Goal: Information Seeking & Learning: Learn about a topic

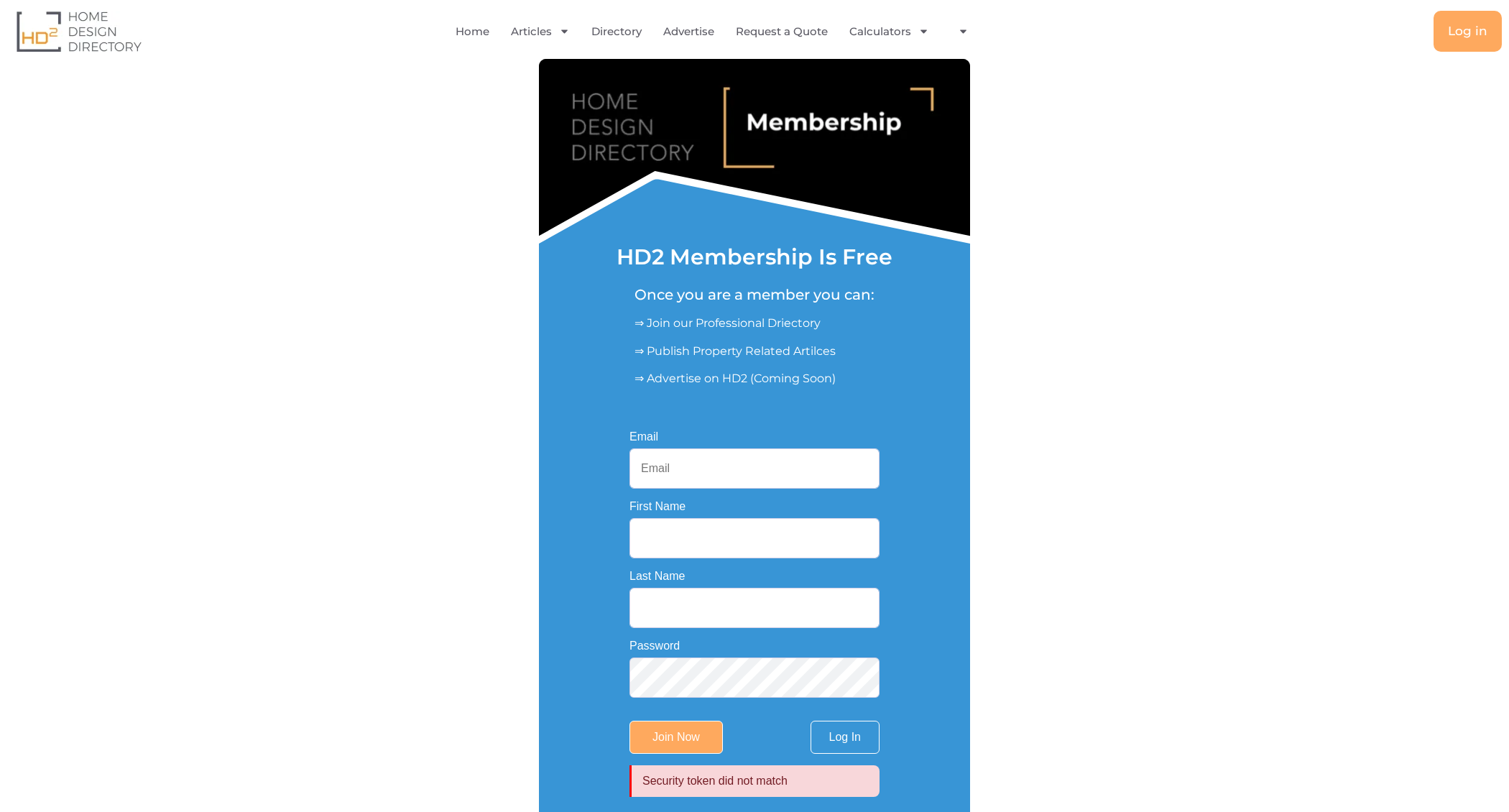
click at [712, 540] on input "First Name" at bounding box center [754, 538] width 250 height 41
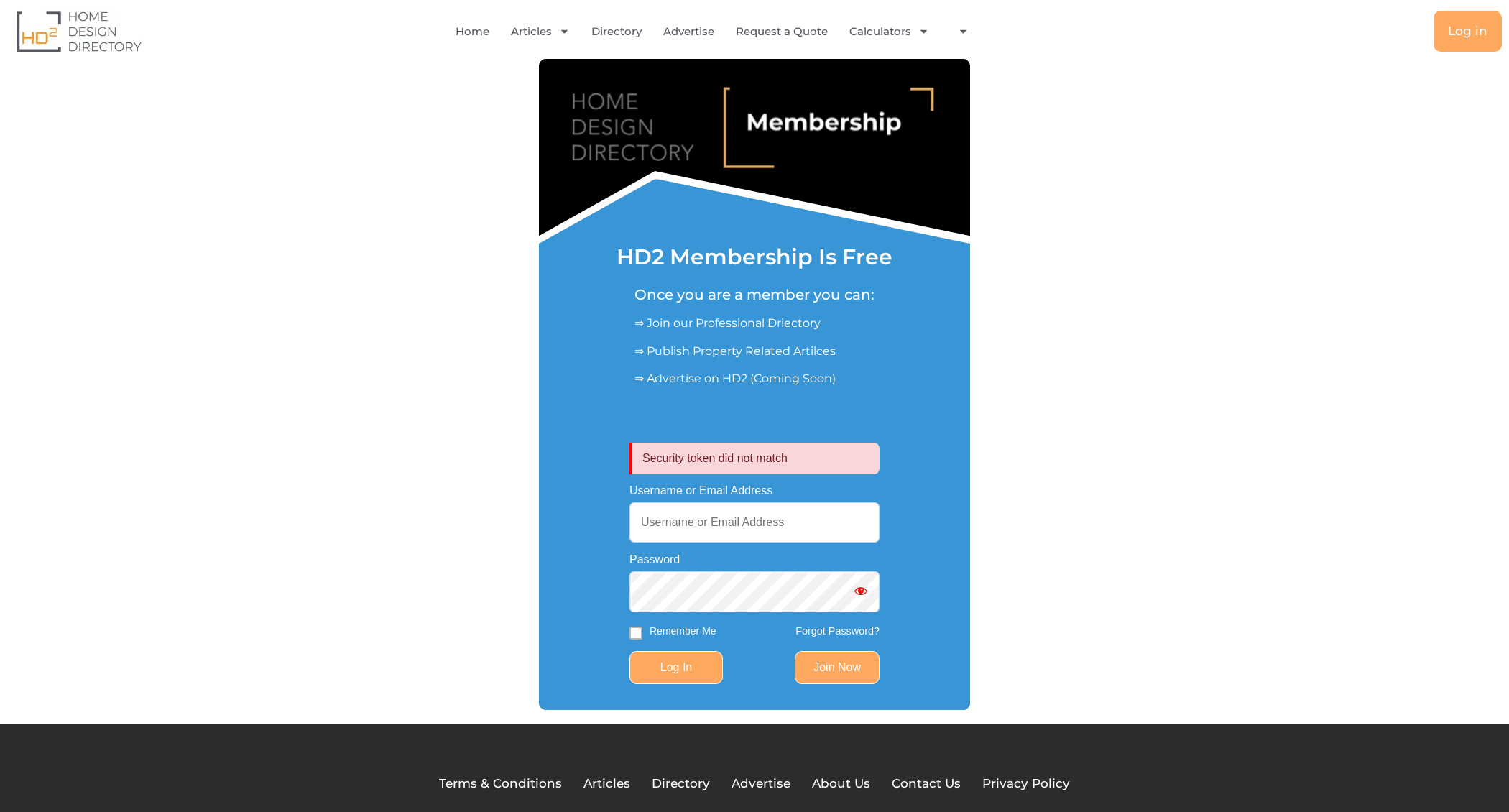
click at [690, 670] on input "Log In" at bounding box center [675, 667] width 93 height 33
type input "[EMAIL_ADDRESS][DOMAIN_NAME]"
click at [674, 667] on input "Log In" at bounding box center [675, 667] width 93 height 33
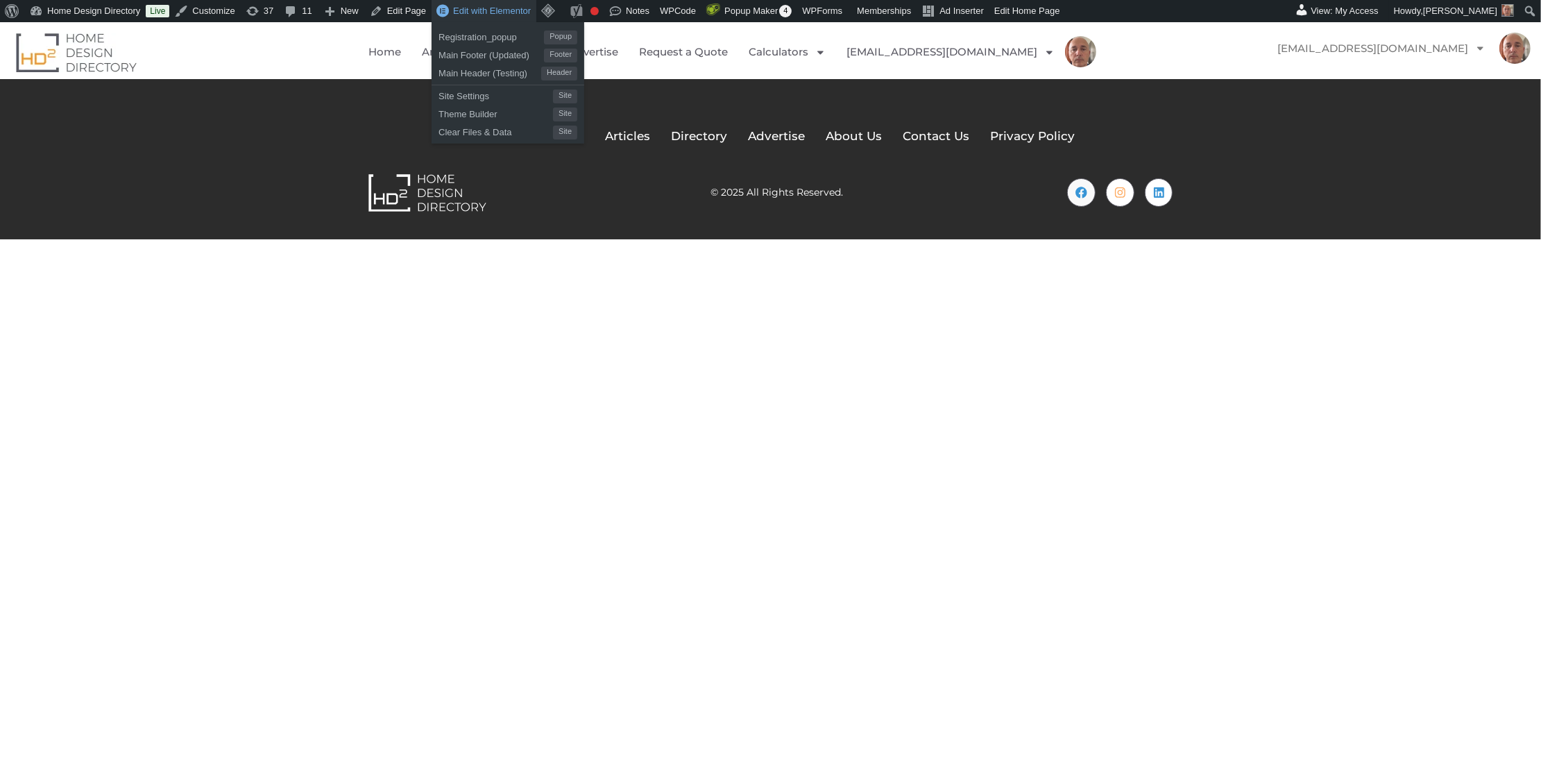
click at [520, 10] on span "Edit with Elementor" at bounding box center [491, 10] width 77 height 10
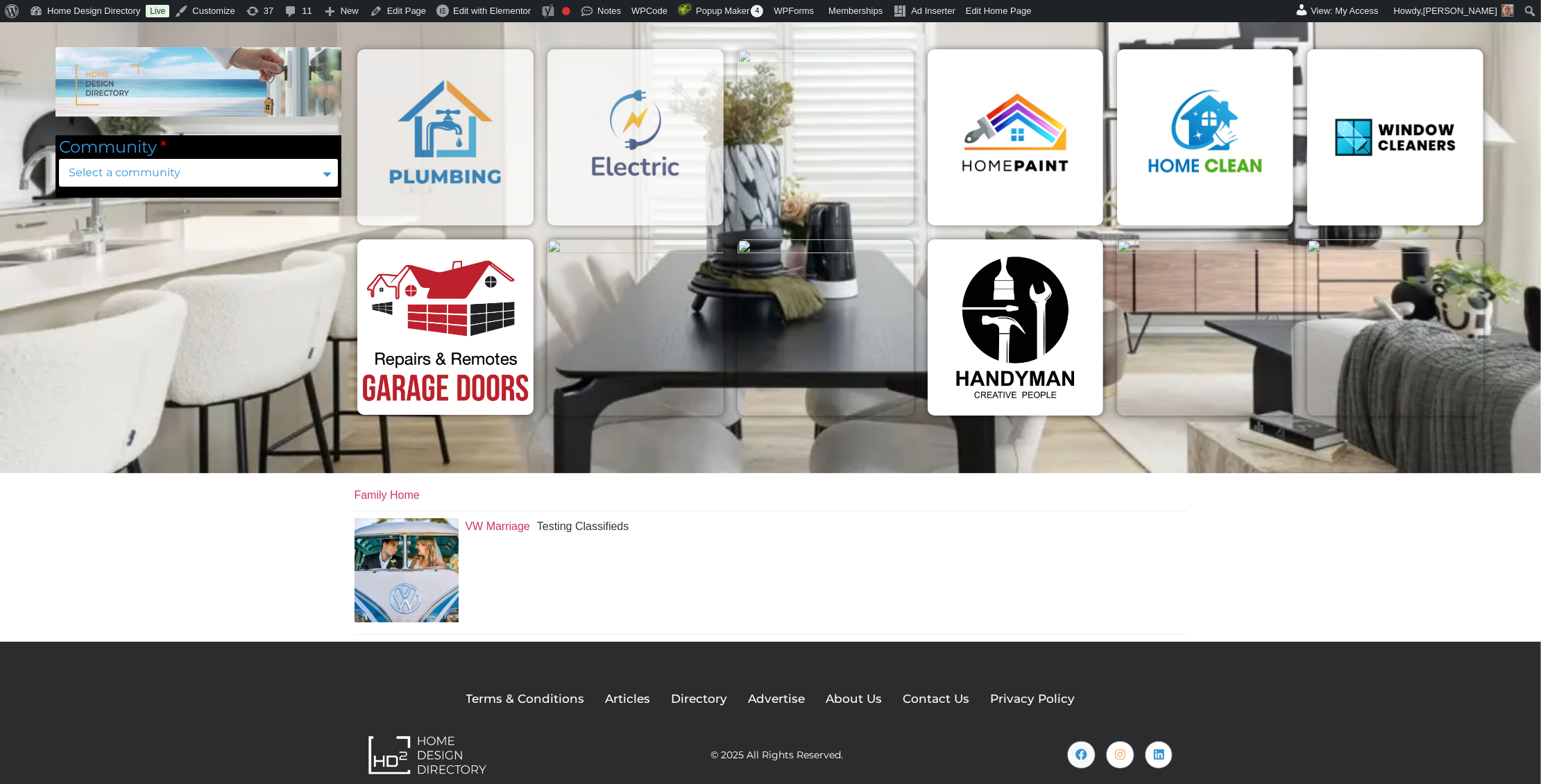
scroll to position [102, 0]
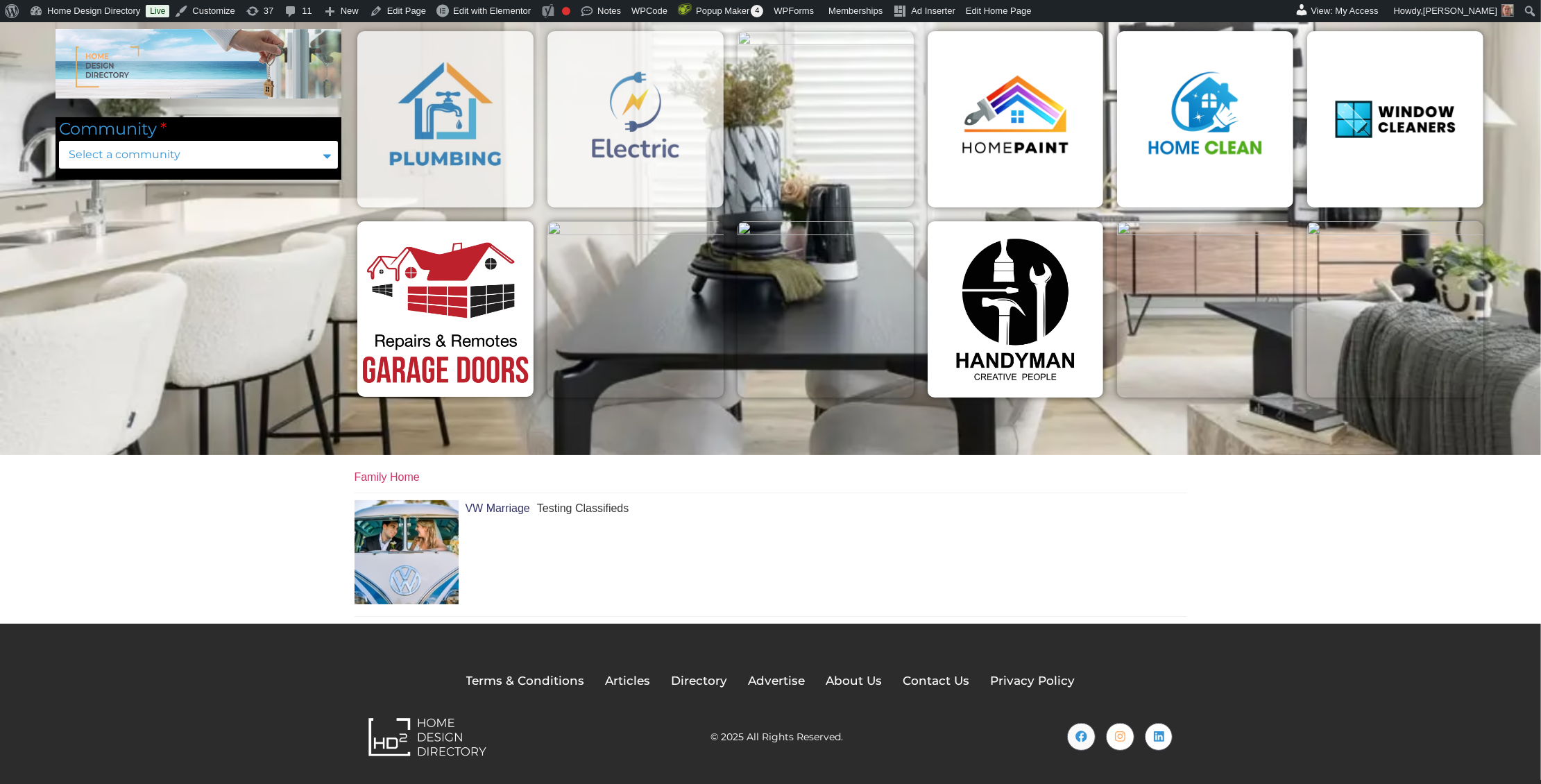
click at [502, 508] on link "VW Marriage" at bounding box center [498, 508] width 64 height 12
click at [97, 60] on img at bounding box center [198, 63] width 286 height 70
click at [397, 732] on img at bounding box center [427, 736] width 118 height 39
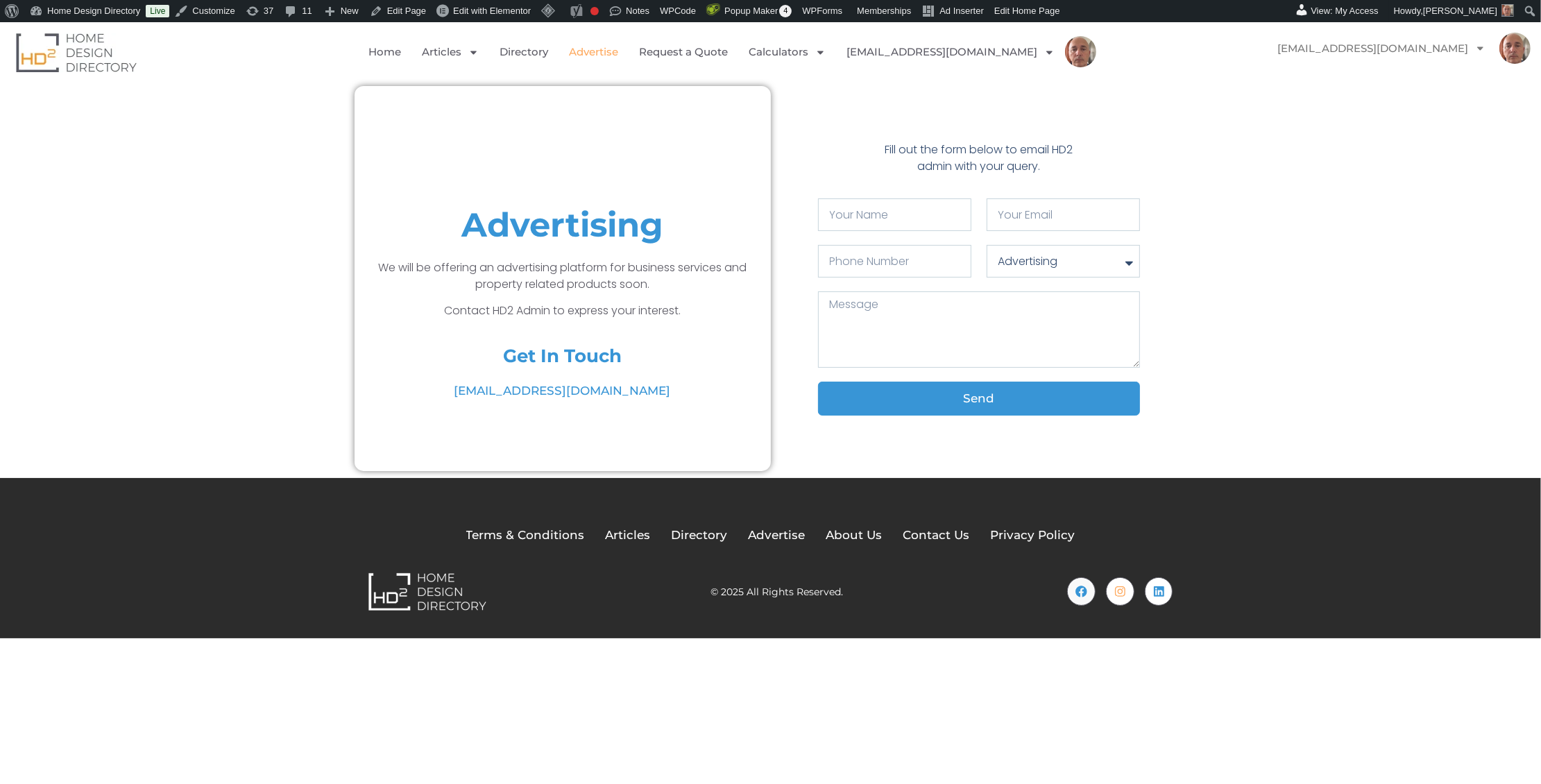
click at [85, 49] on img at bounding box center [76, 52] width 121 height 40
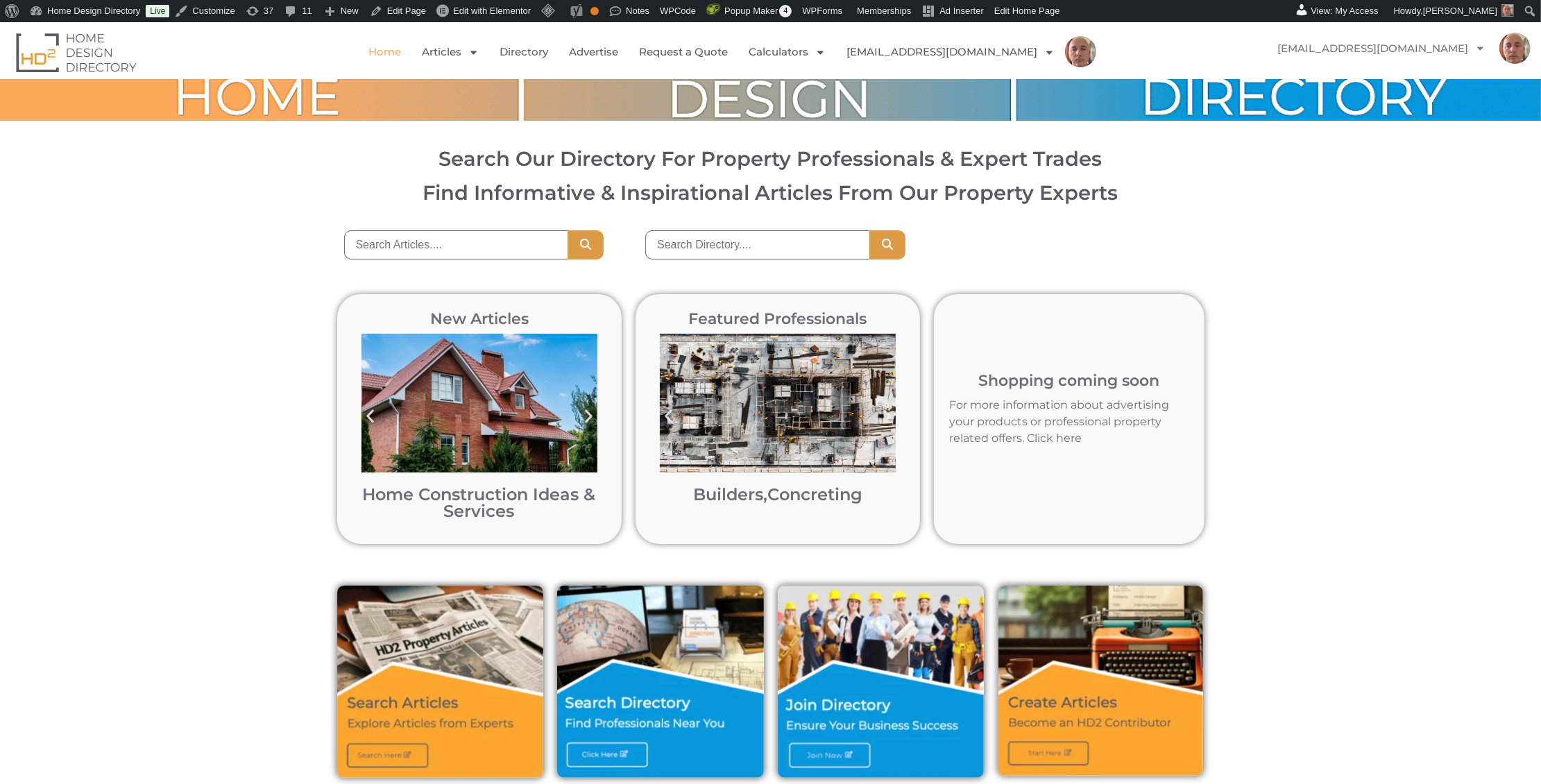
scroll to position [2, 0]
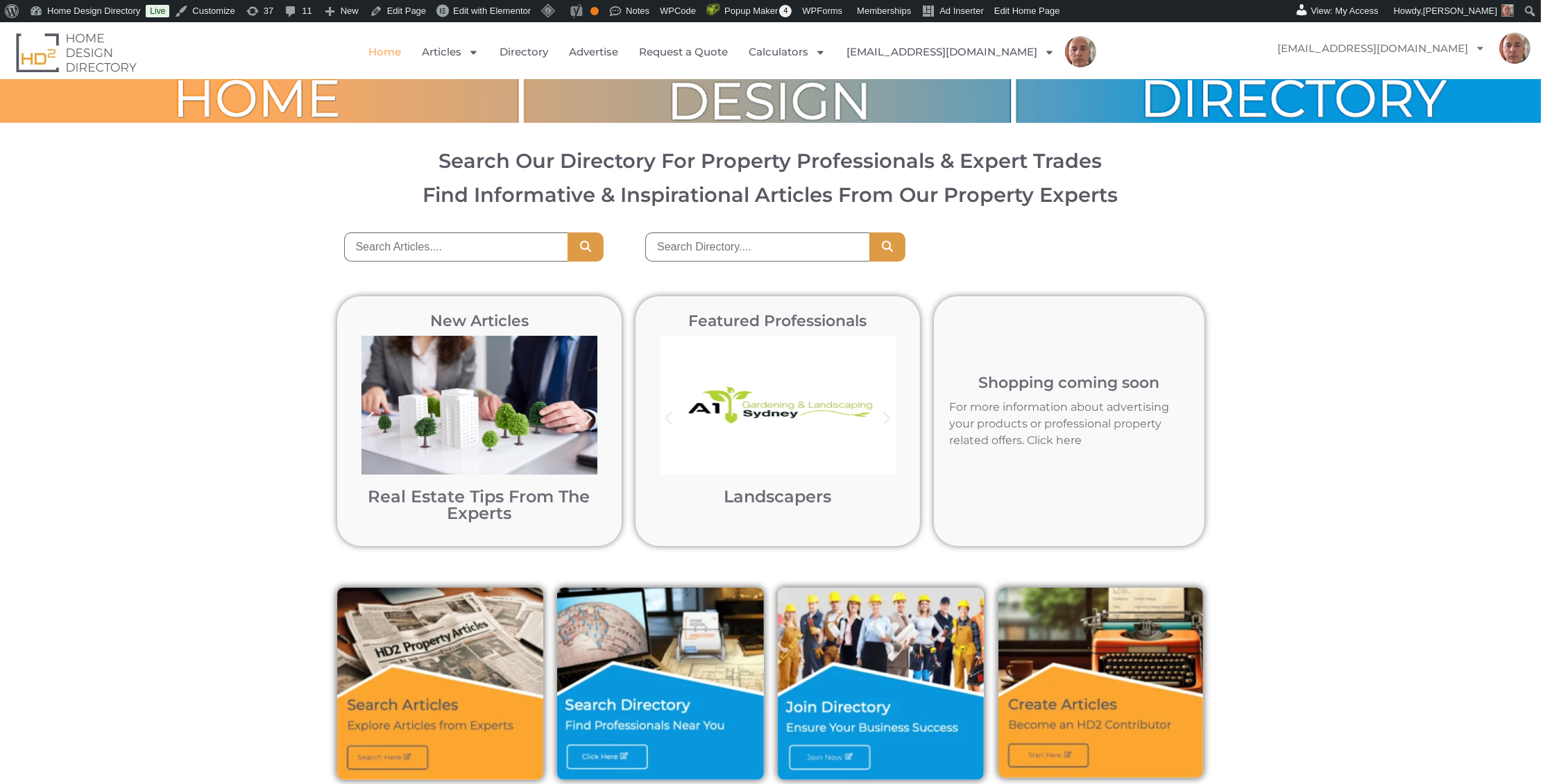
click at [731, 406] on img "9 / 12" at bounding box center [777, 405] width 236 height 138
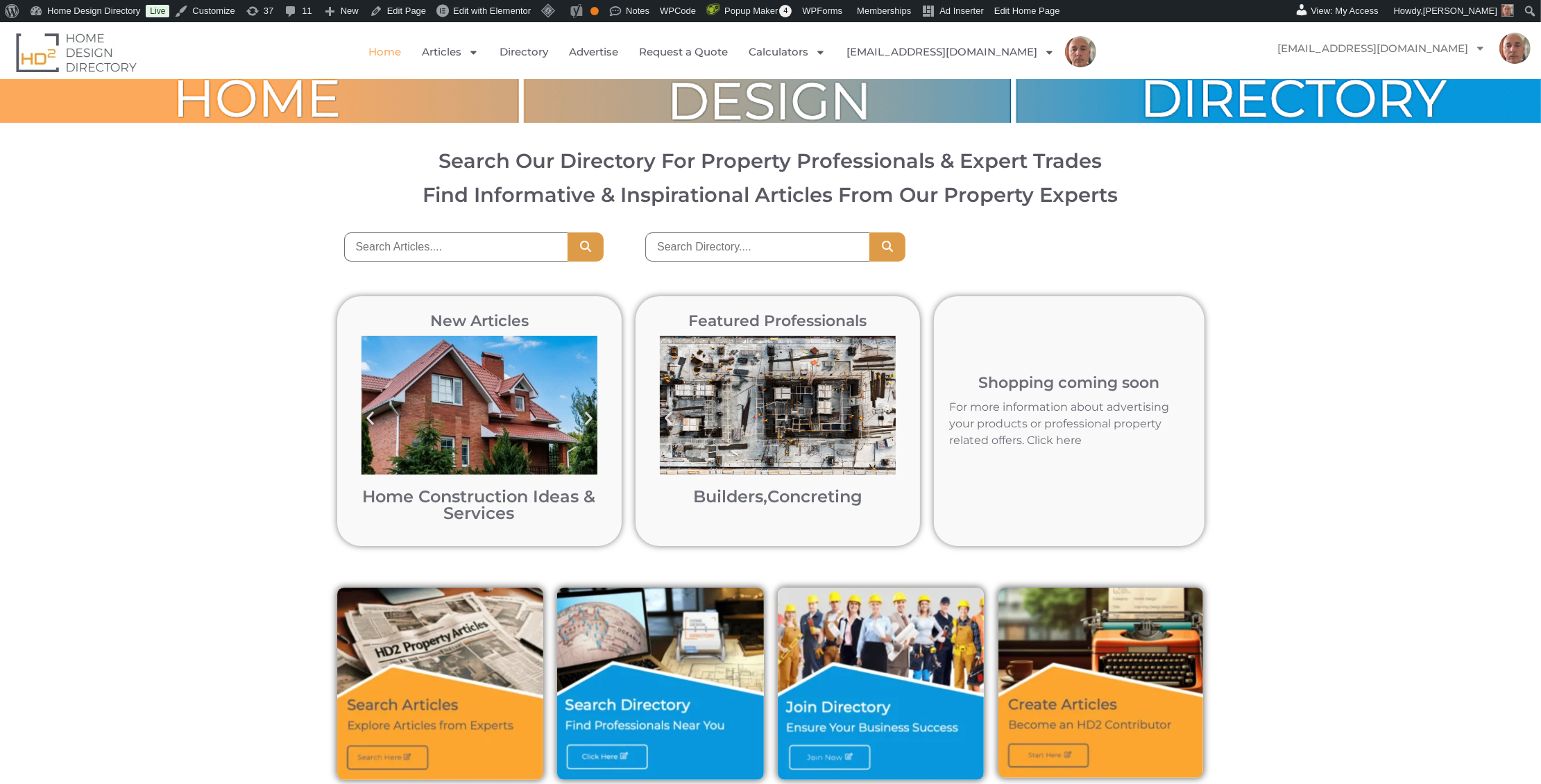
click at [719, 428] on img "1 / 12" at bounding box center [777, 405] width 236 height 138
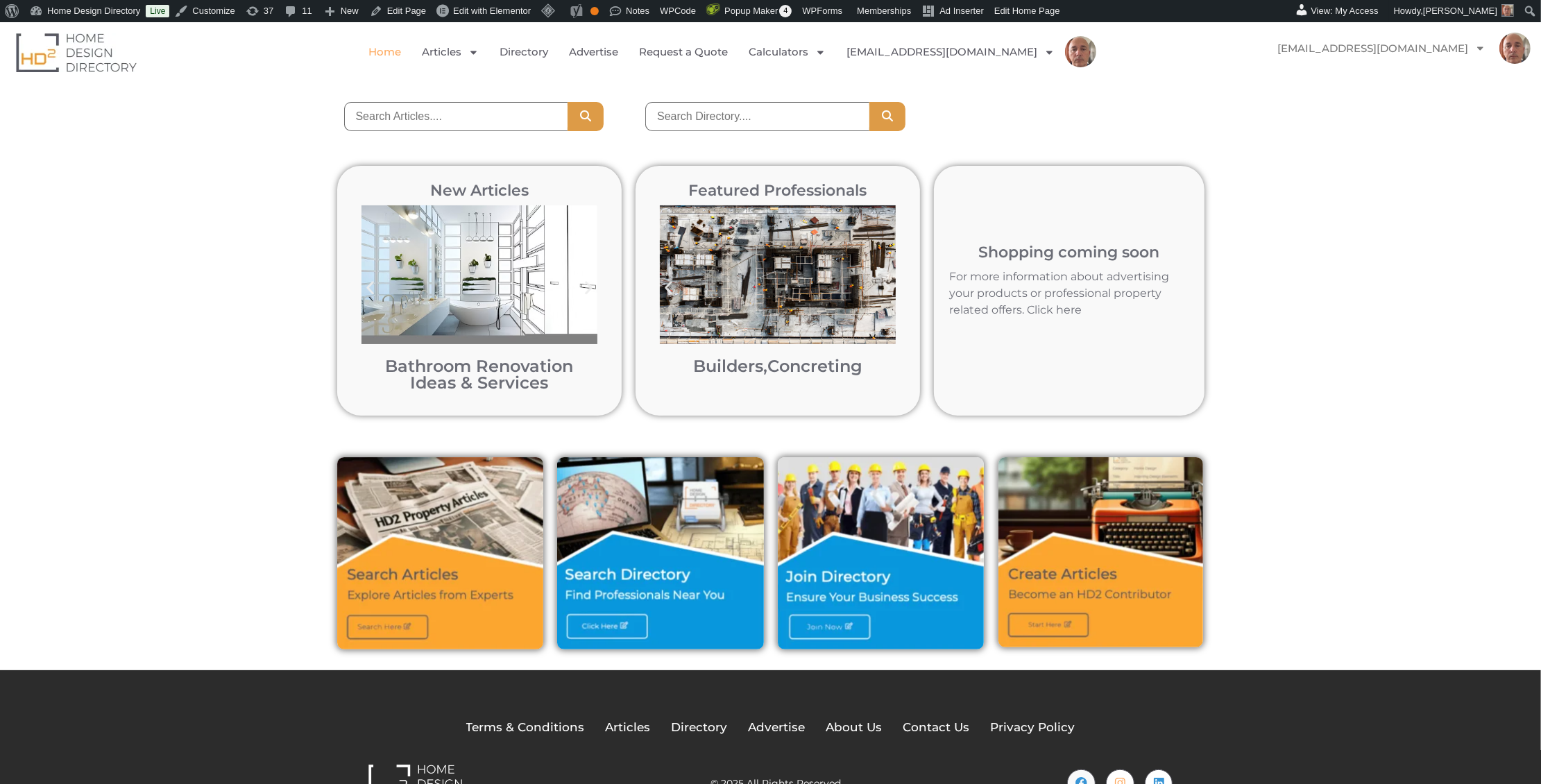
scroll to position [131, 0]
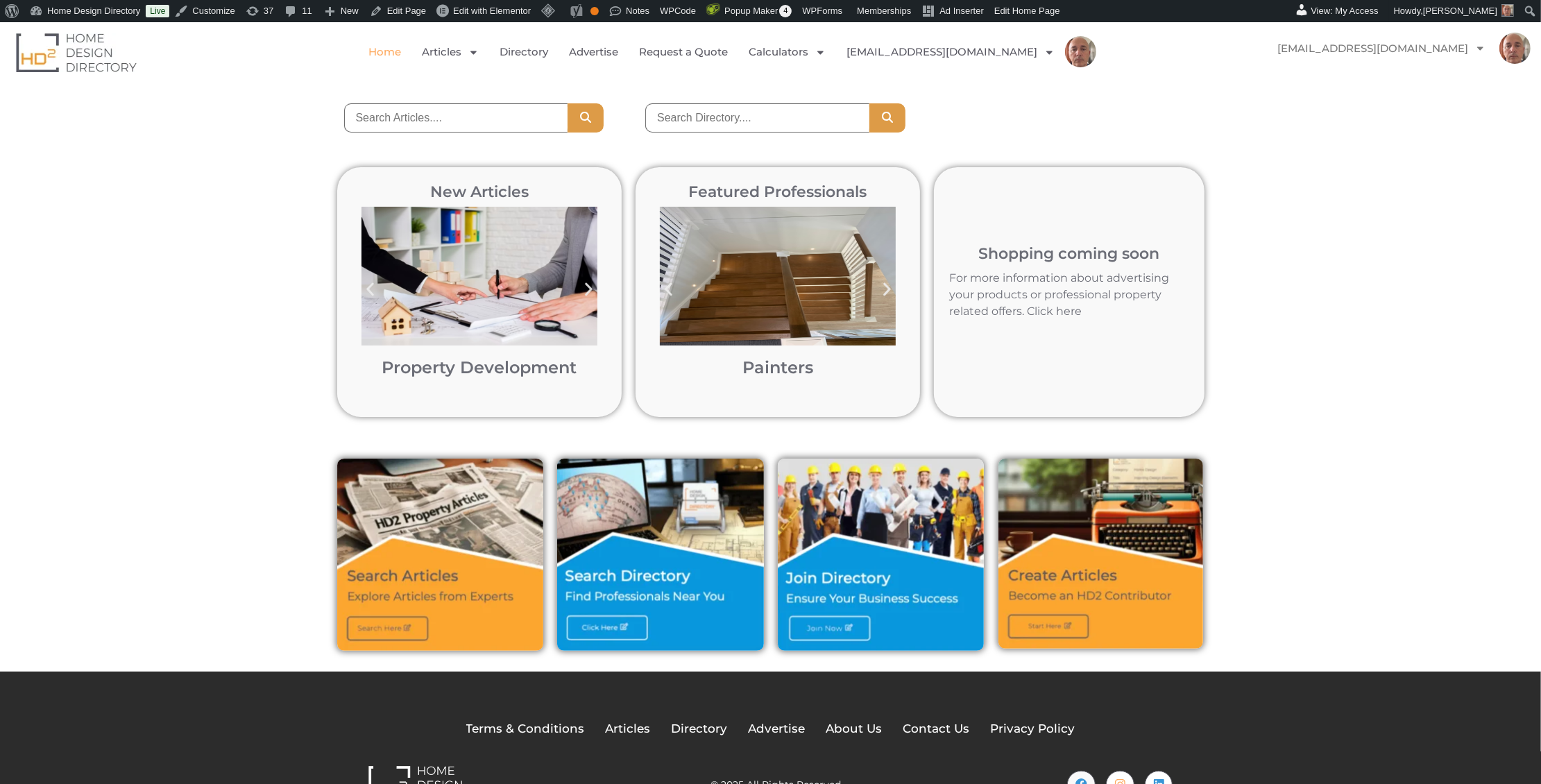
click at [780, 271] on img "3 / 12" at bounding box center [777, 275] width 236 height 138
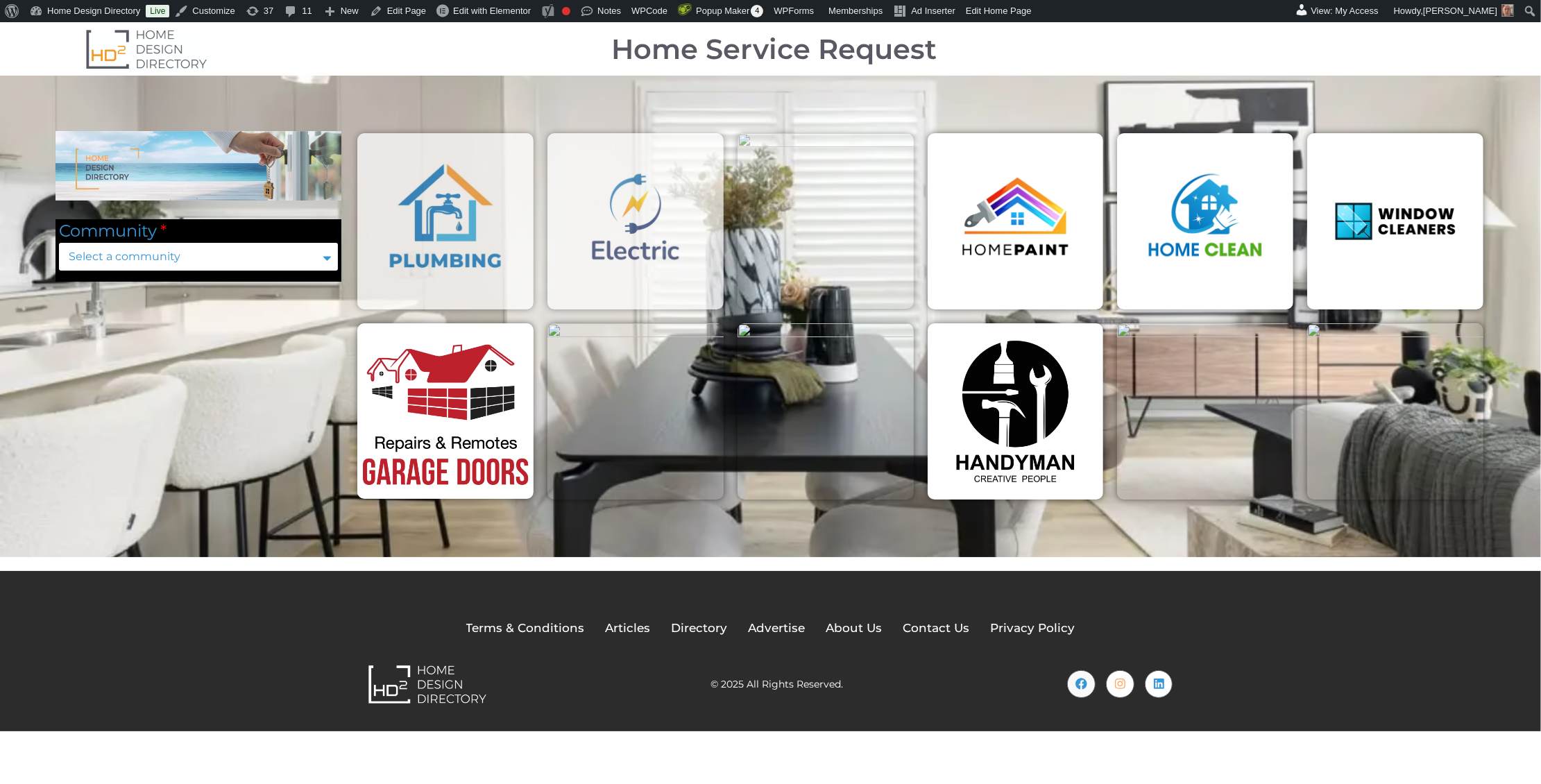
click at [170, 54] on img at bounding box center [146, 49] width 121 height 40
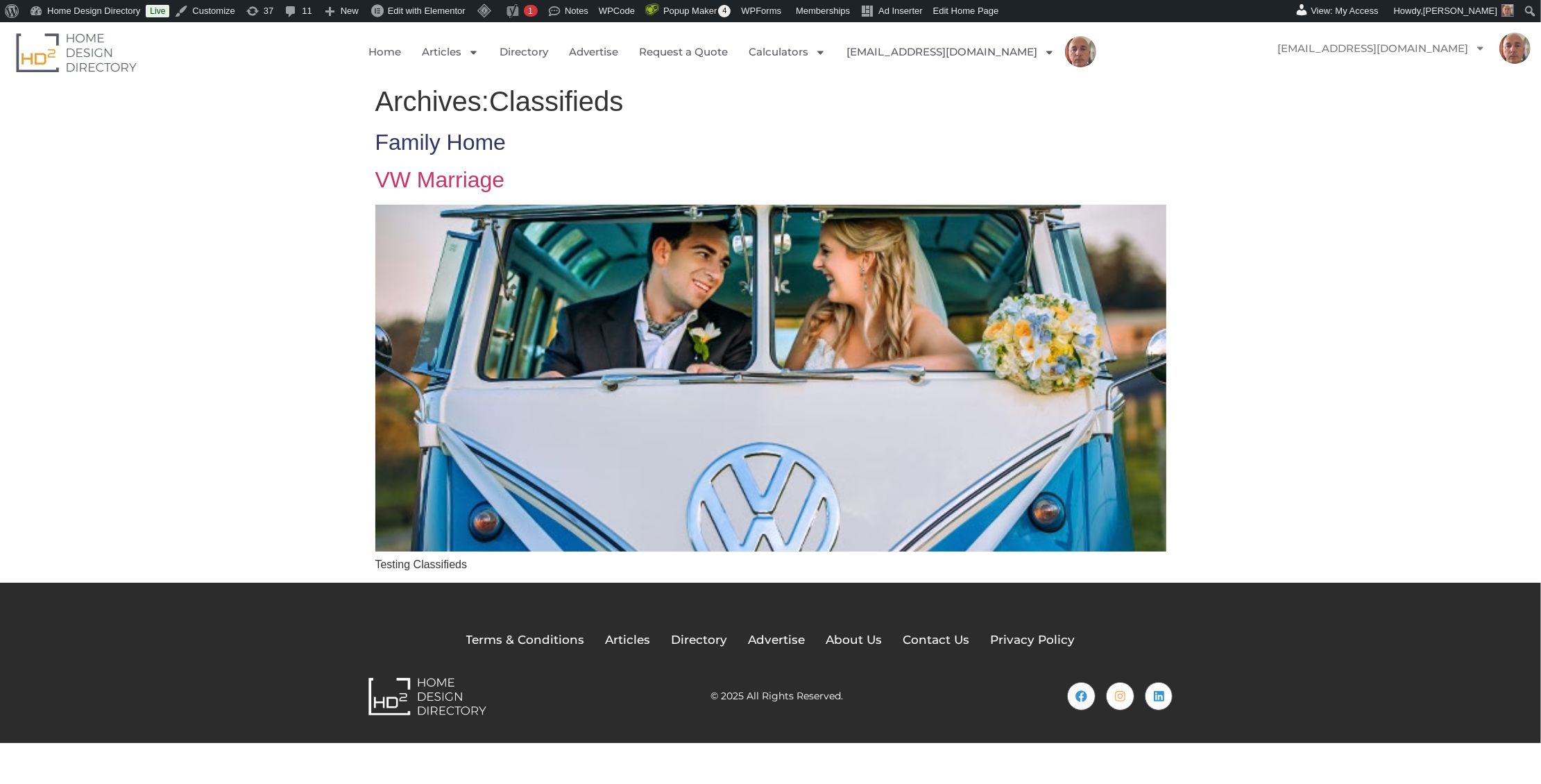
click at [461, 142] on link "Family Home" at bounding box center [440, 142] width 131 height 25
